Goal: Task Accomplishment & Management: Complete application form

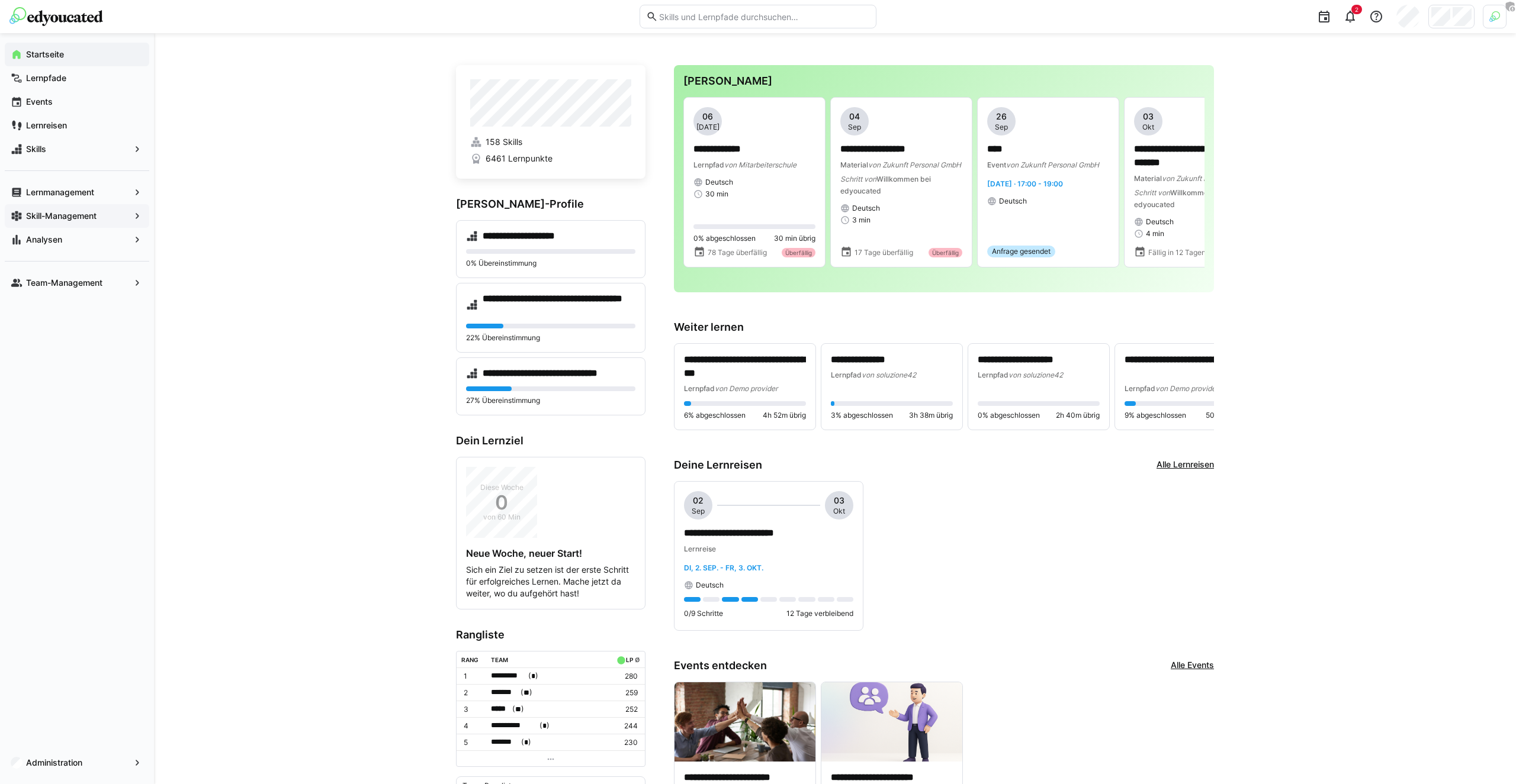
click at [87, 208] on div "Skill-Management" at bounding box center [77, 216] width 144 height 23
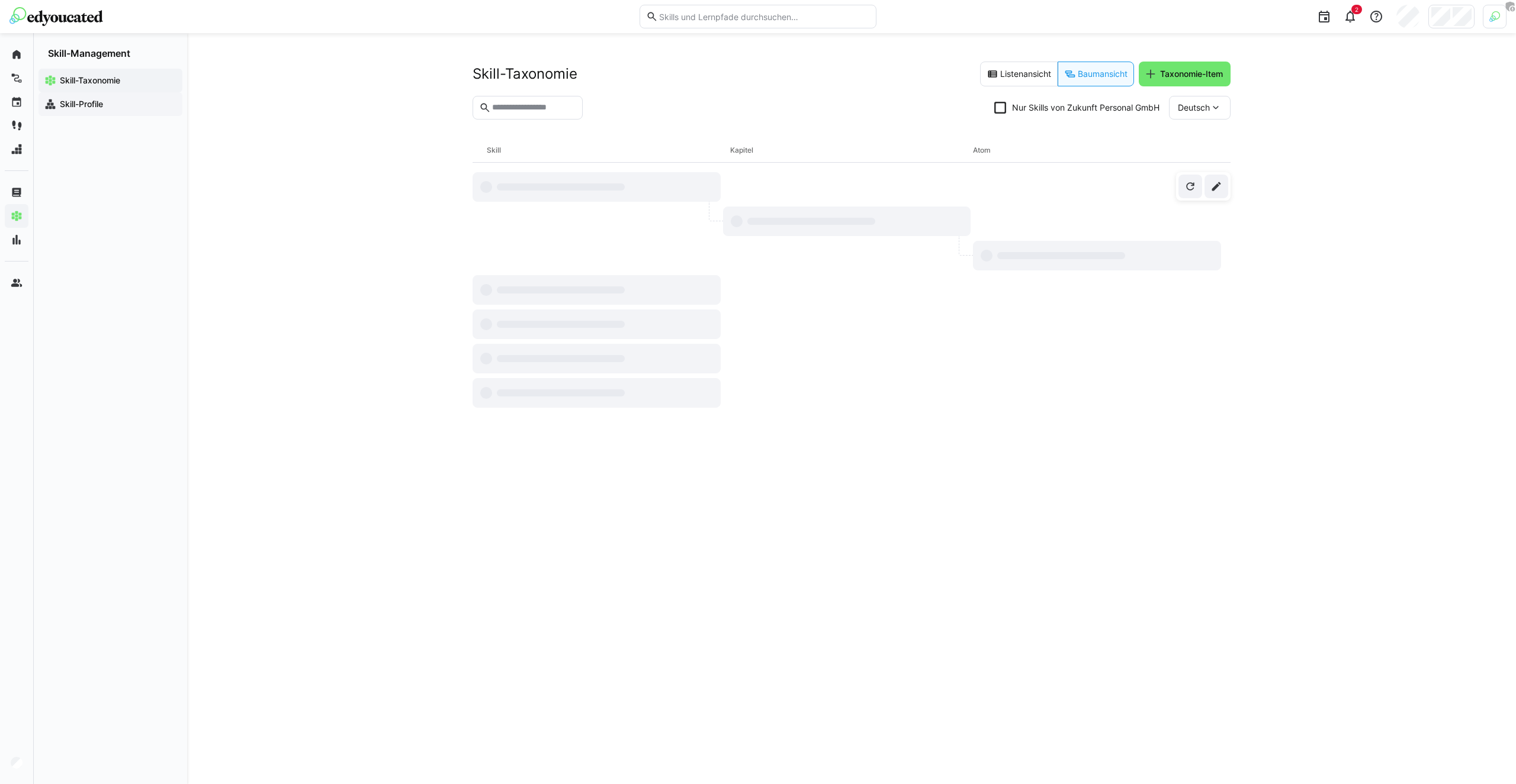
click at [142, 99] on span "Skill-Profile" at bounding box center [118, 104] width 119 height 12
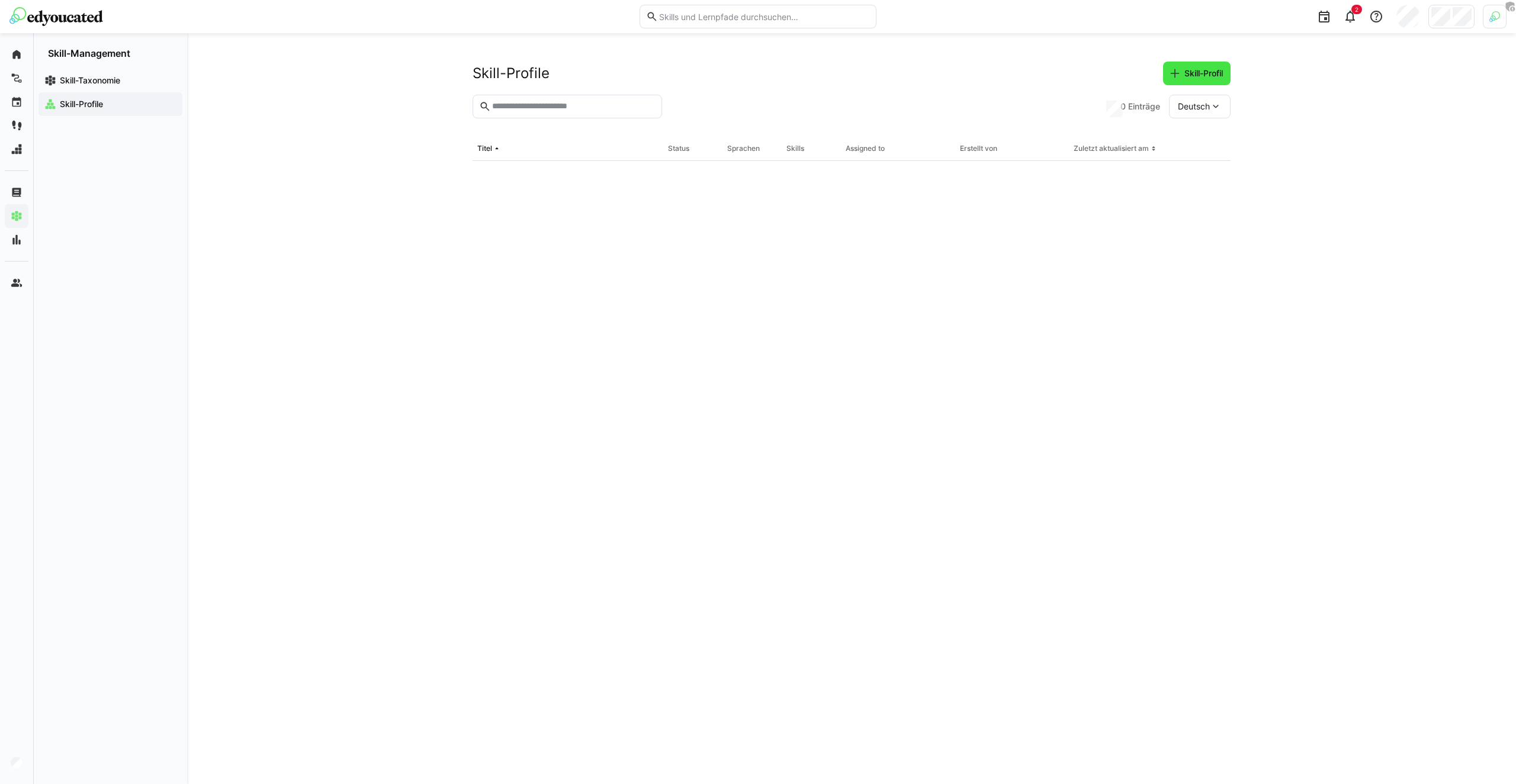
click at [1215, 78] on span "Skill-Profil" at bounding box center [1203, 73] width 42 height 12
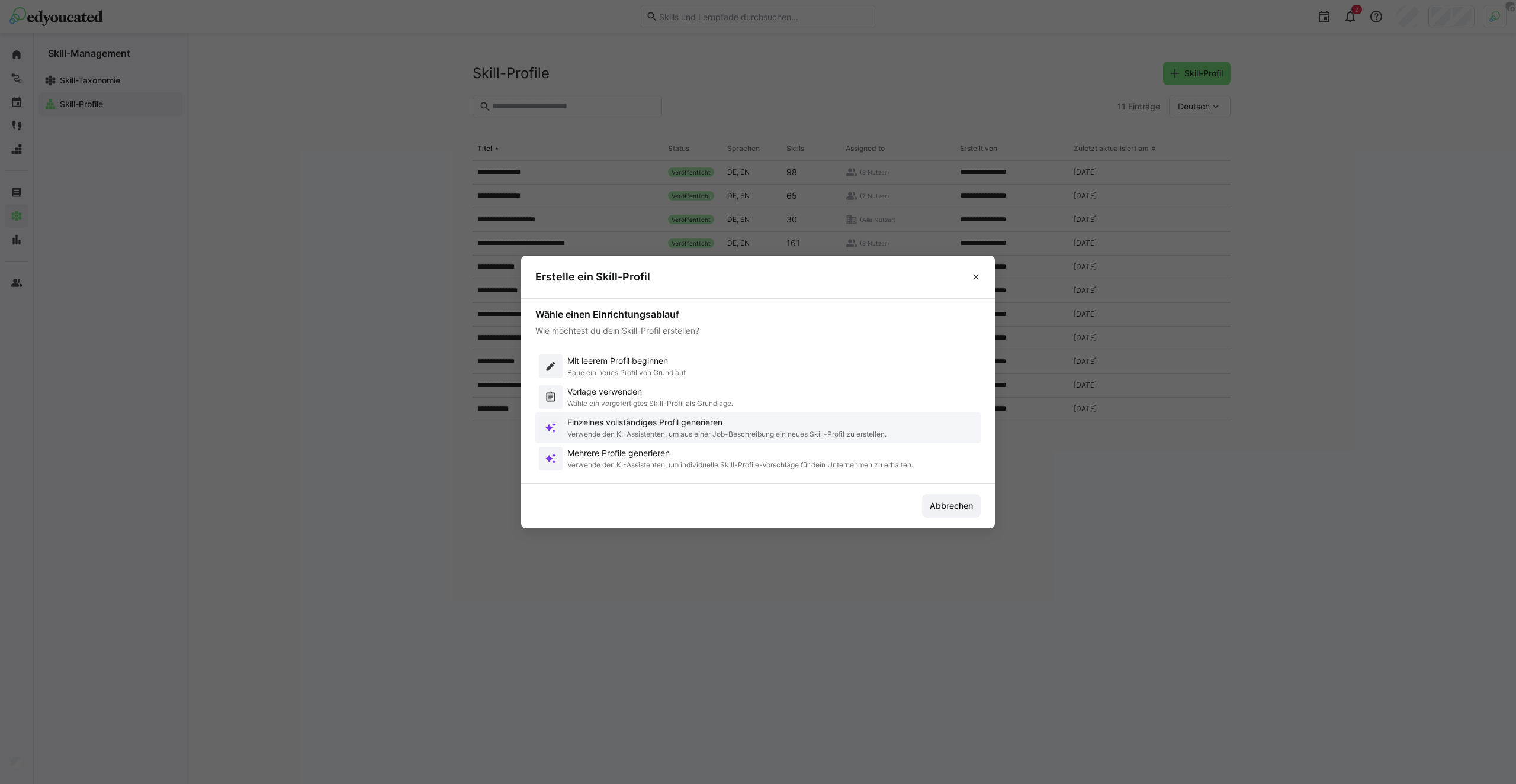
click at [631, 423] on p "Einzelnes vollständiges Profil generieren" at bounding box center [727, 422] width 319 height 12
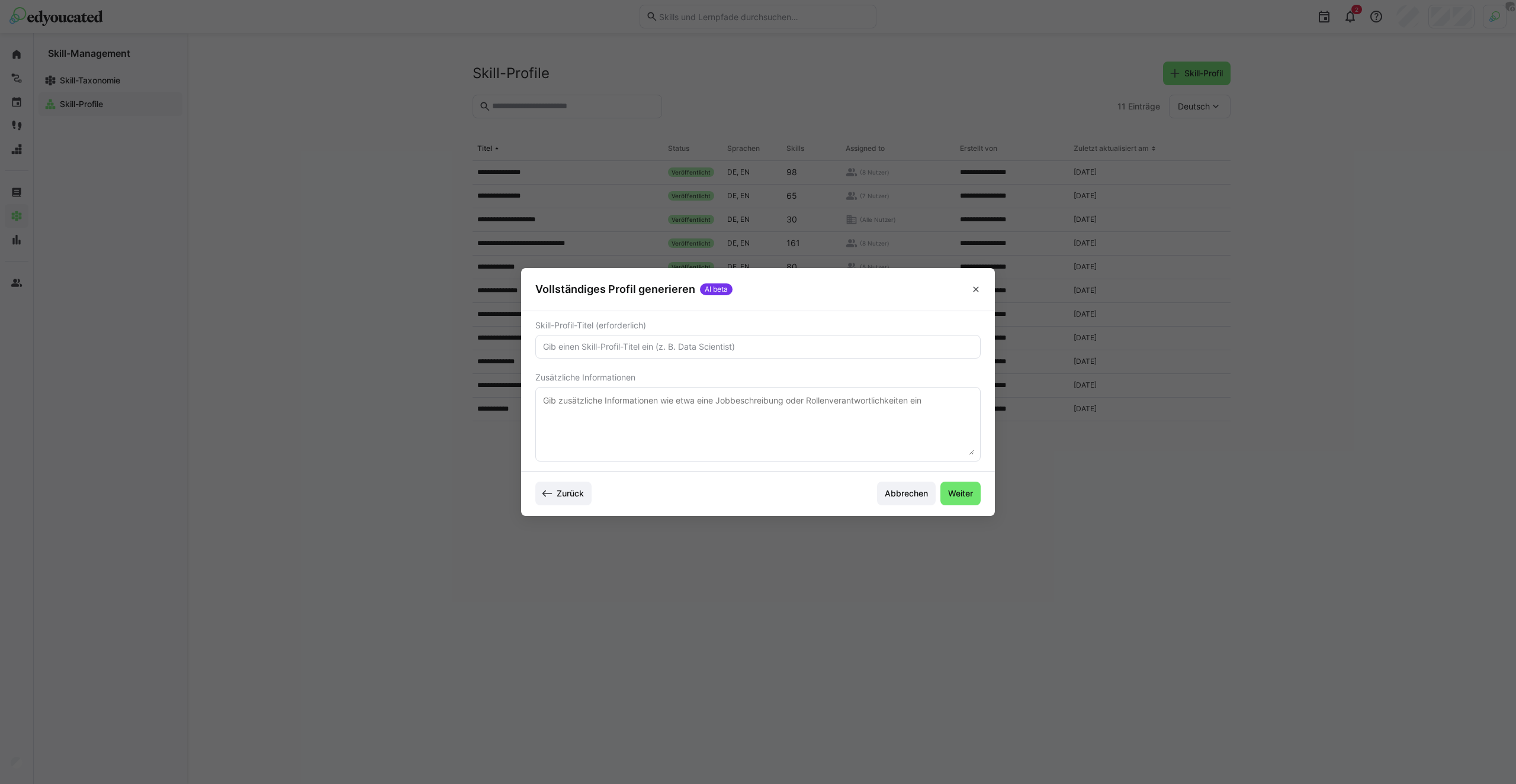
click at [725, 361] on app-single-profile-start-input "Skill-Profil-Titel (erforderlich) Zusätzliche Informationen" at bounding box center [758, 391] width 446 height 141
click at [721, 350] on input "text" at bounding box center [758, 346] width 432 height 11
click at [899, 485] on footer "Zurück Abbrechen Weiter" at bounding box center [757, 494] width 474 height 45
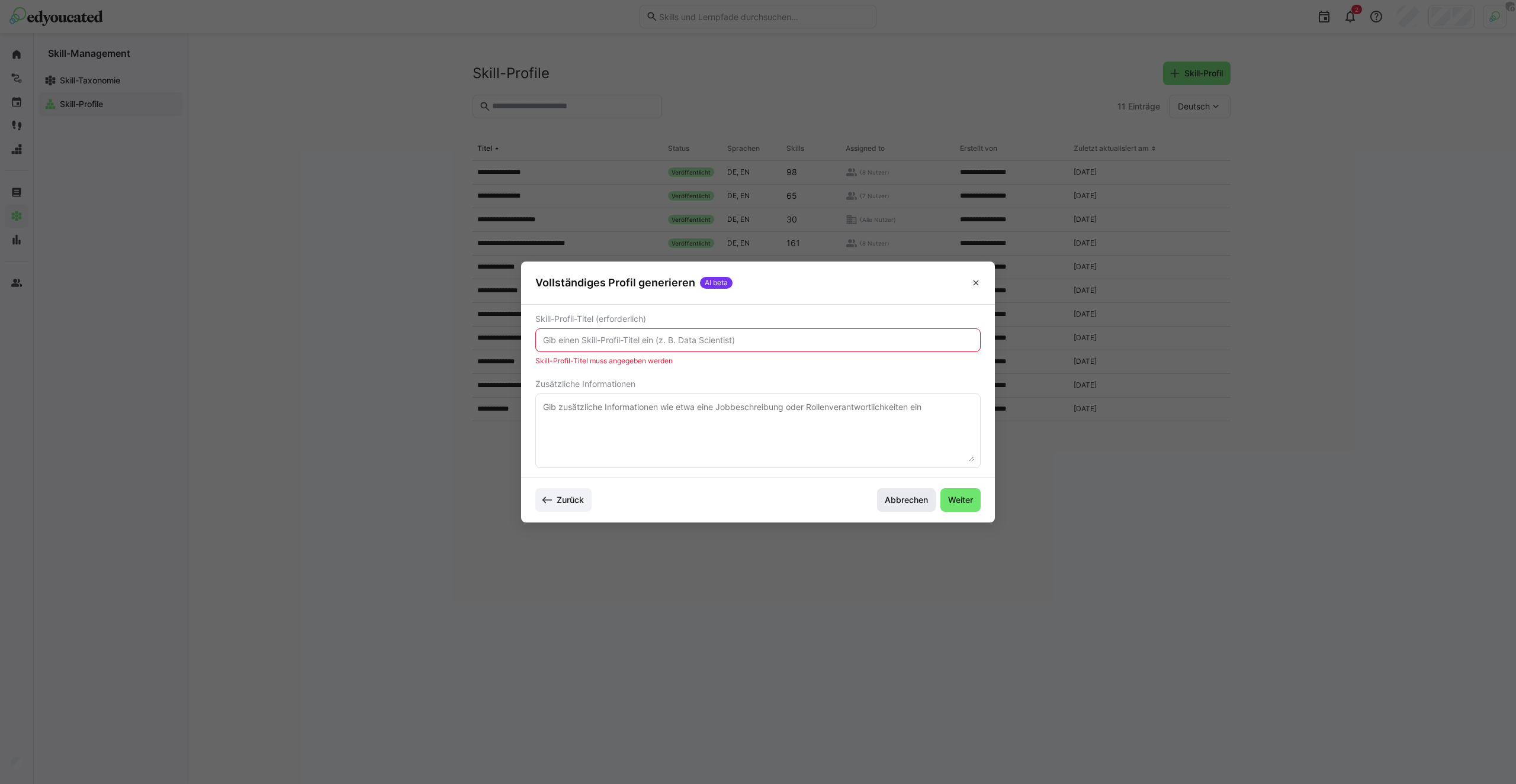
click at [908, 506] on span "Abbrechen" at bounding box center [906, 500] width 47 height 12
